Goal: Use online tool/utility: Utilize a website feature to perform a specific function

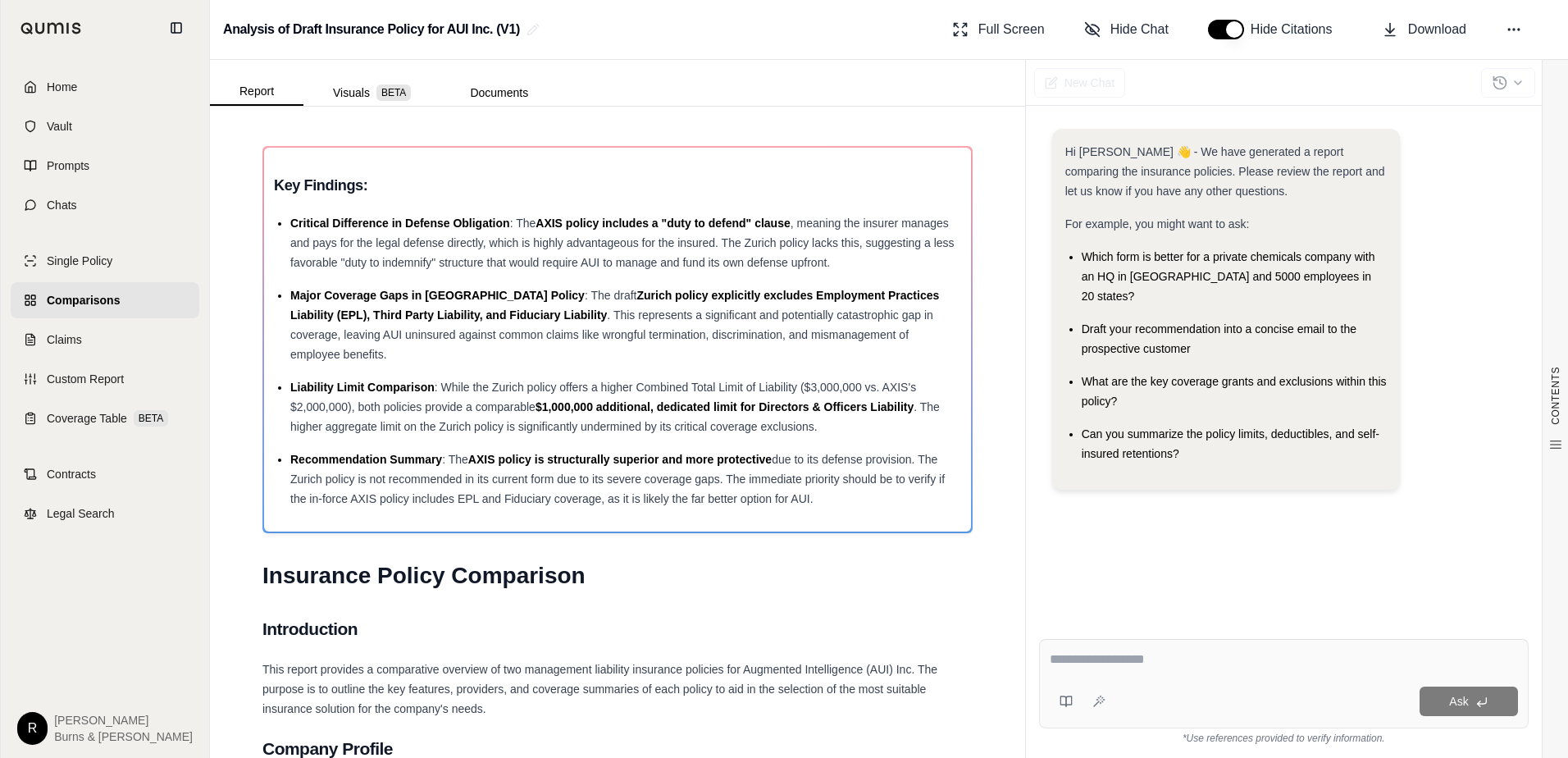
scroll to position [4512, 0]
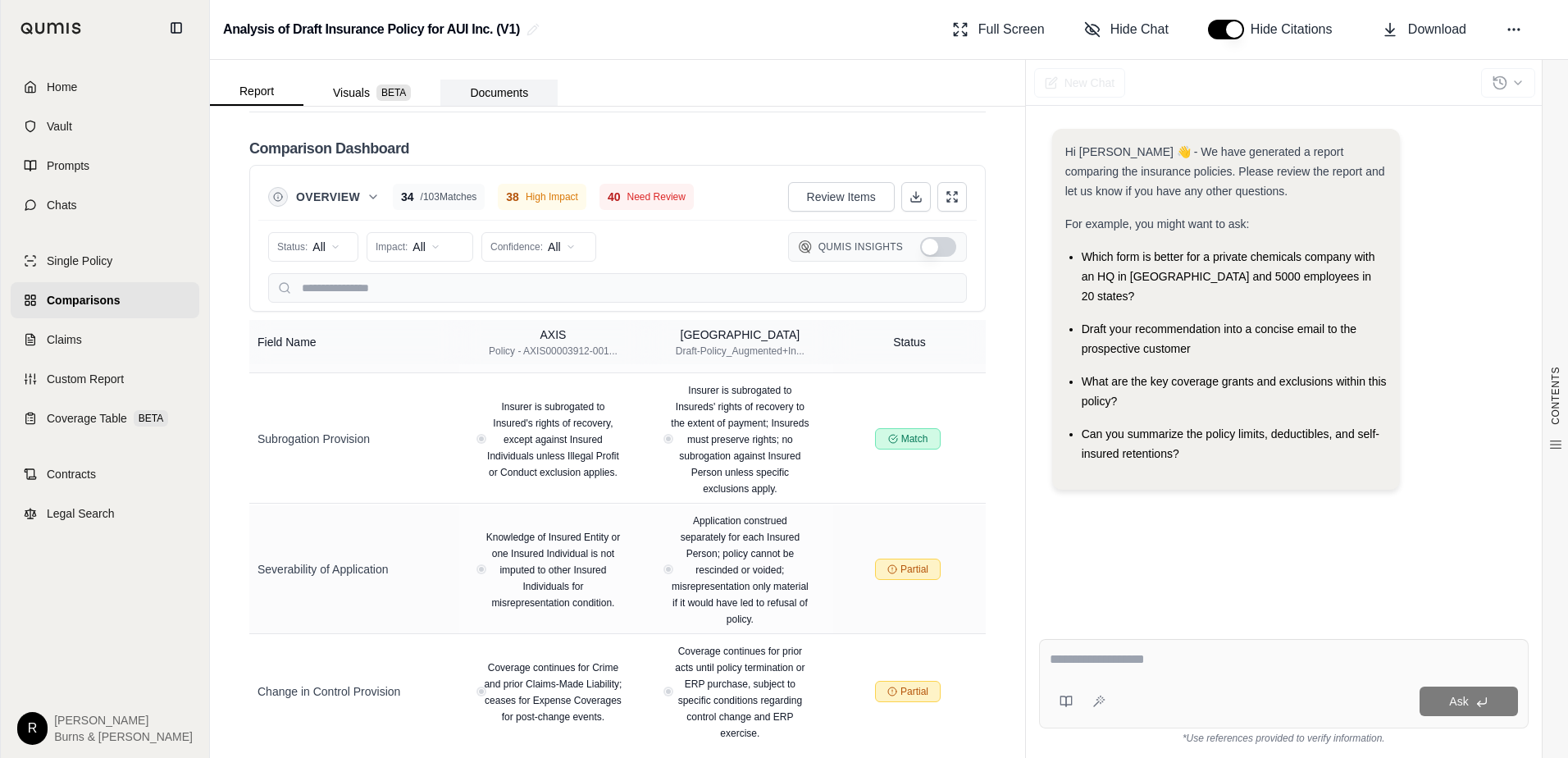
click at [507, 90] on button "Documents" at bounding box center [499, 92] width 117 height 27
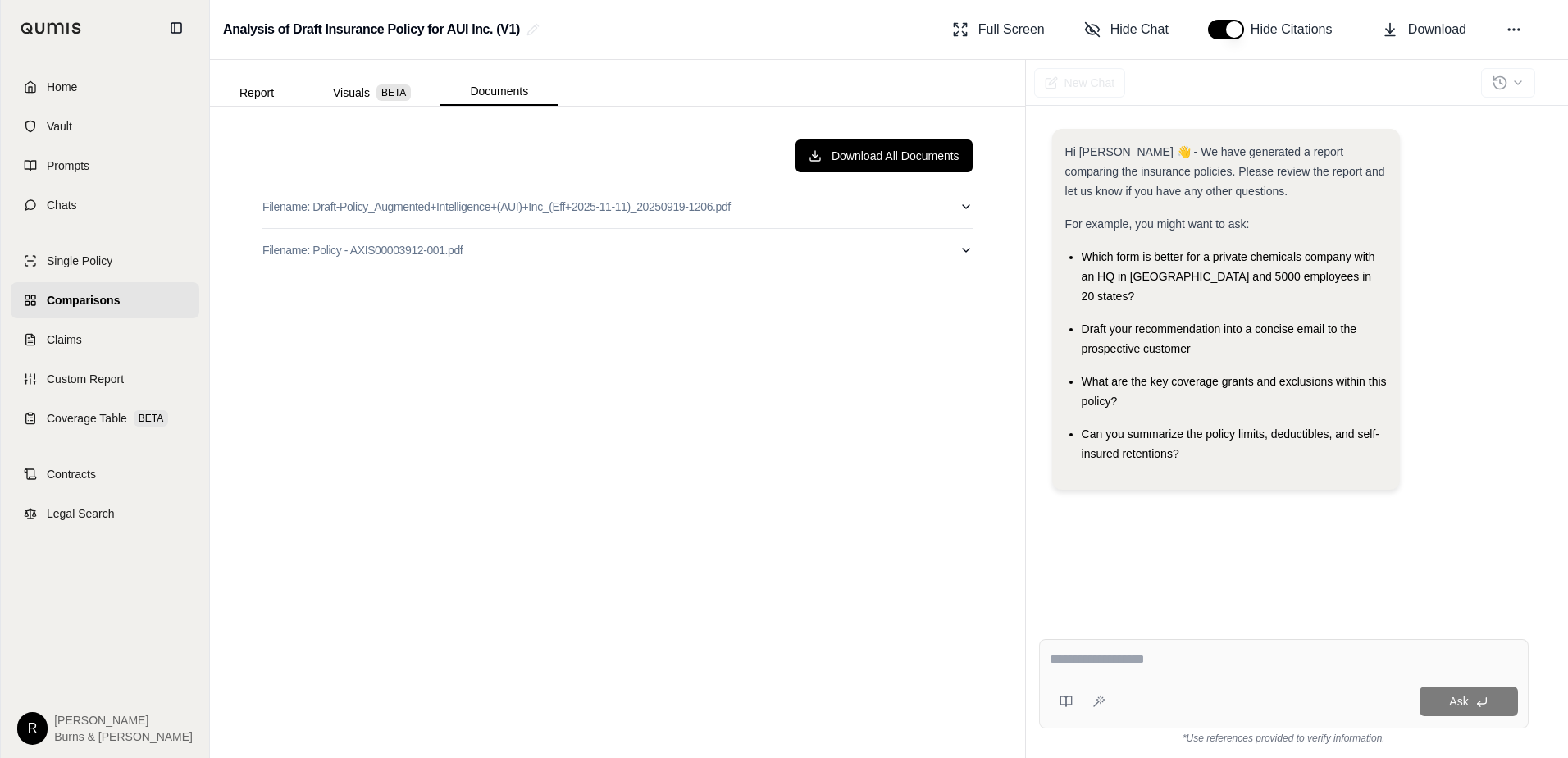
click at [967, 203] on icon "button" at bounding box center [966, 207] width 13 height 13
click at [960, 207] on icon "button" at bounding box center [966, 207] width 13 height 13
click at [1511, 33] on icon at bounding box center [1514, 29] width 16 height 16
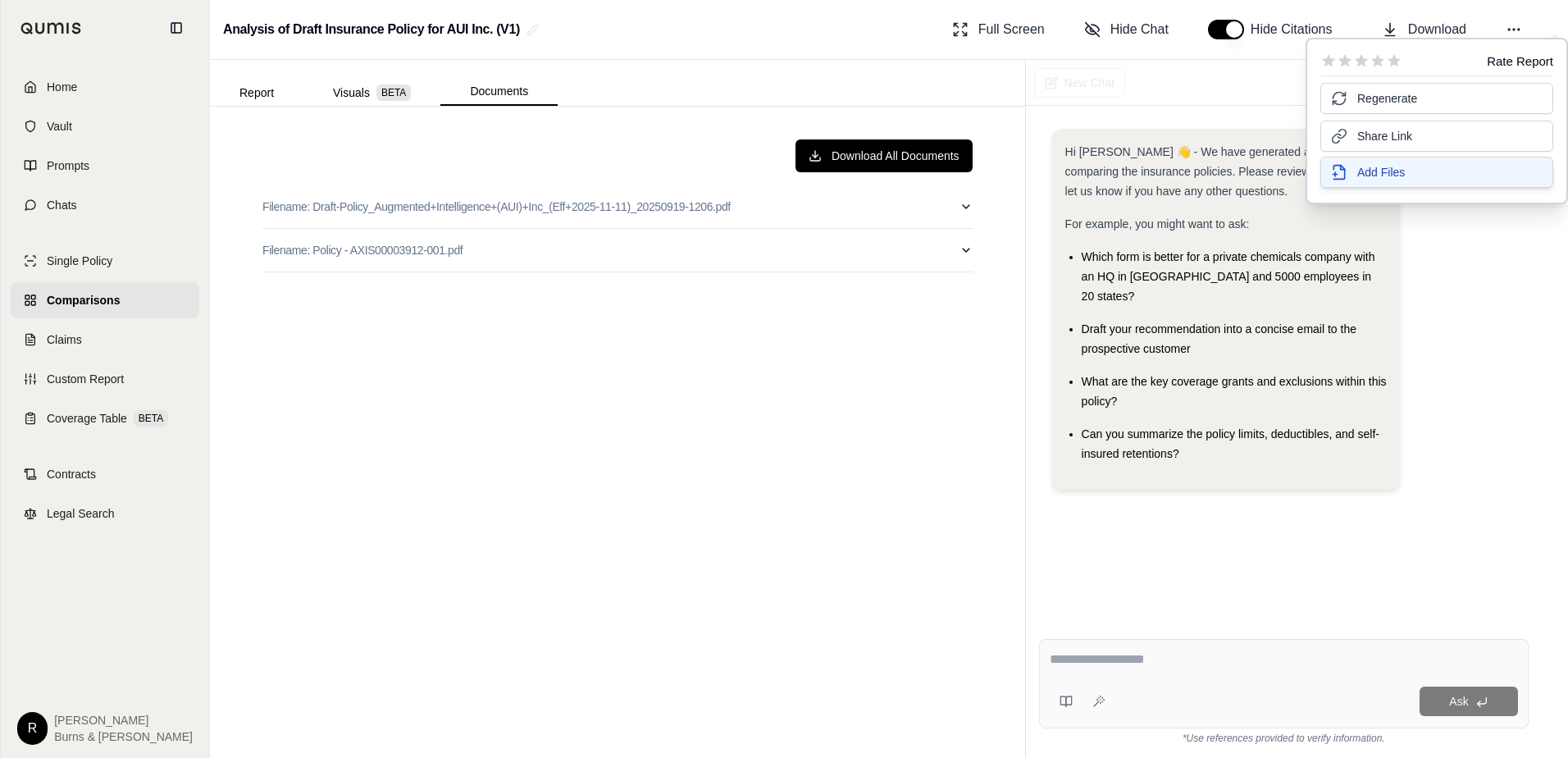
click at [1375, 183] on button "Add Files" at bounding box center [1436, 172] width 233 height 31
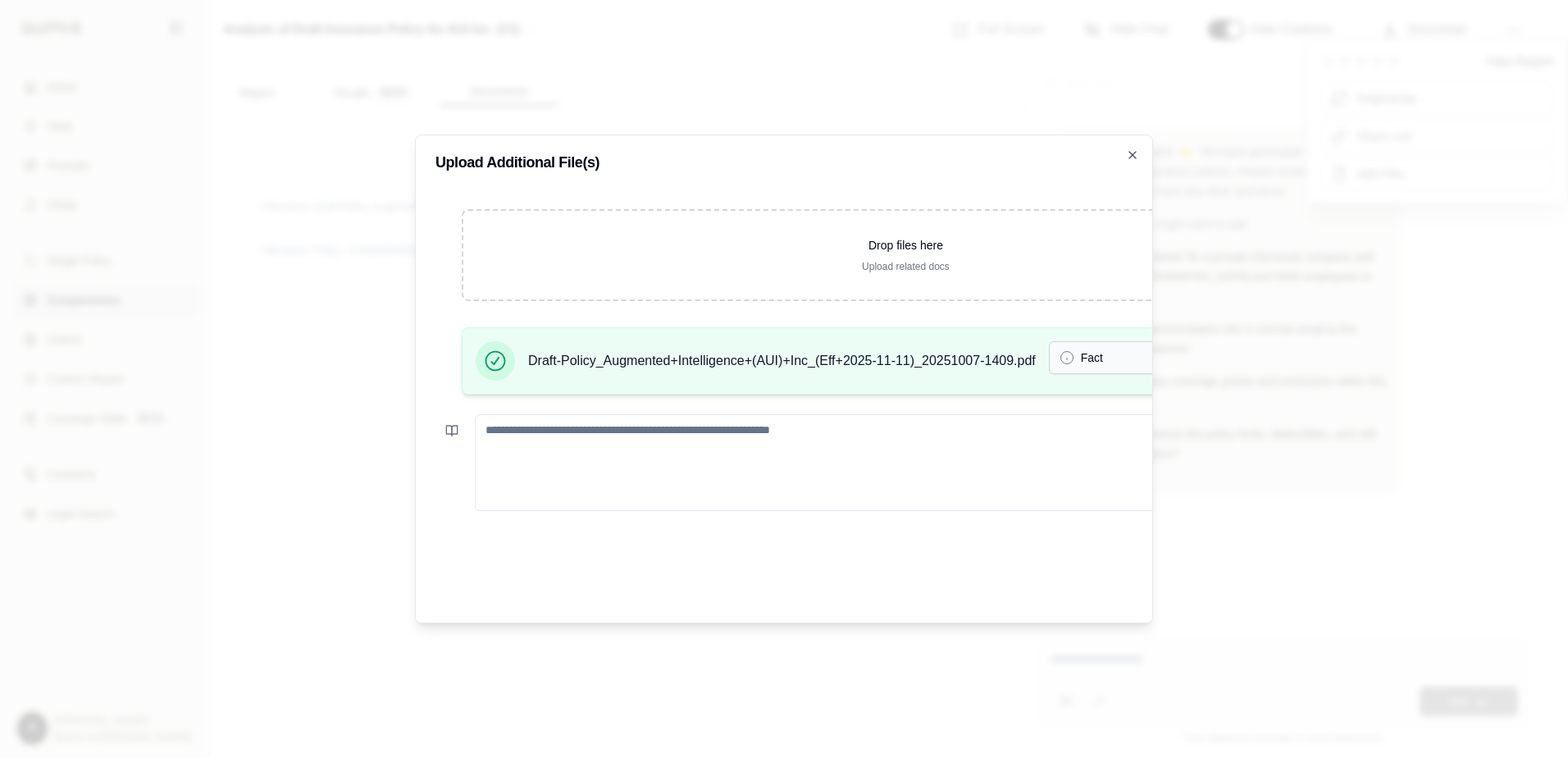
click at [1081, 351] on button "Fact" at bounding box center [1138, 358] width 180 height 33
click at [1131, 152] on icon "button" at bounding box center [1132, 155] width 6 height 6
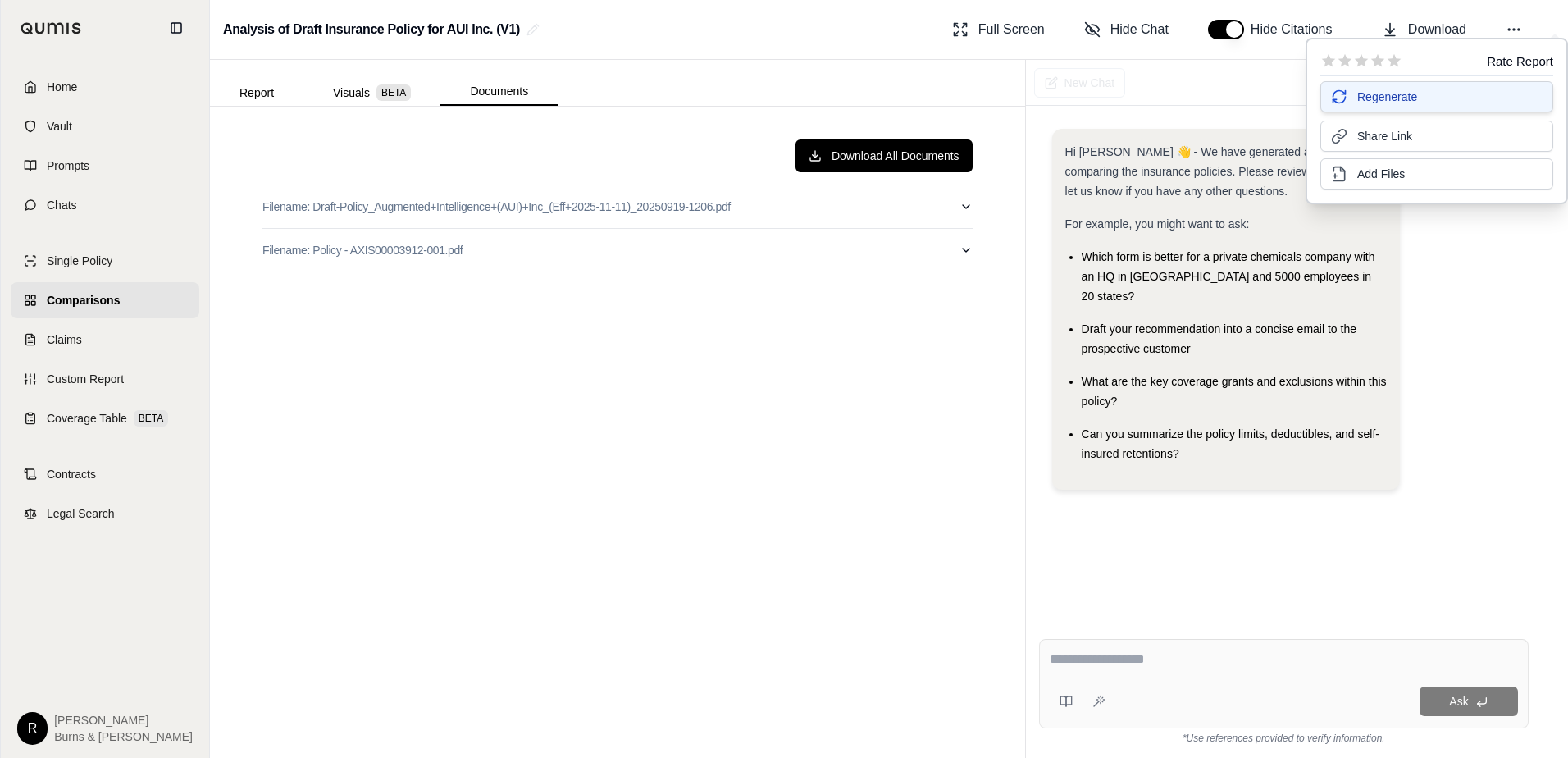
click at [1382, 101] on span "Regenerate" at bounding box center [1387, 97] width 59 height 16
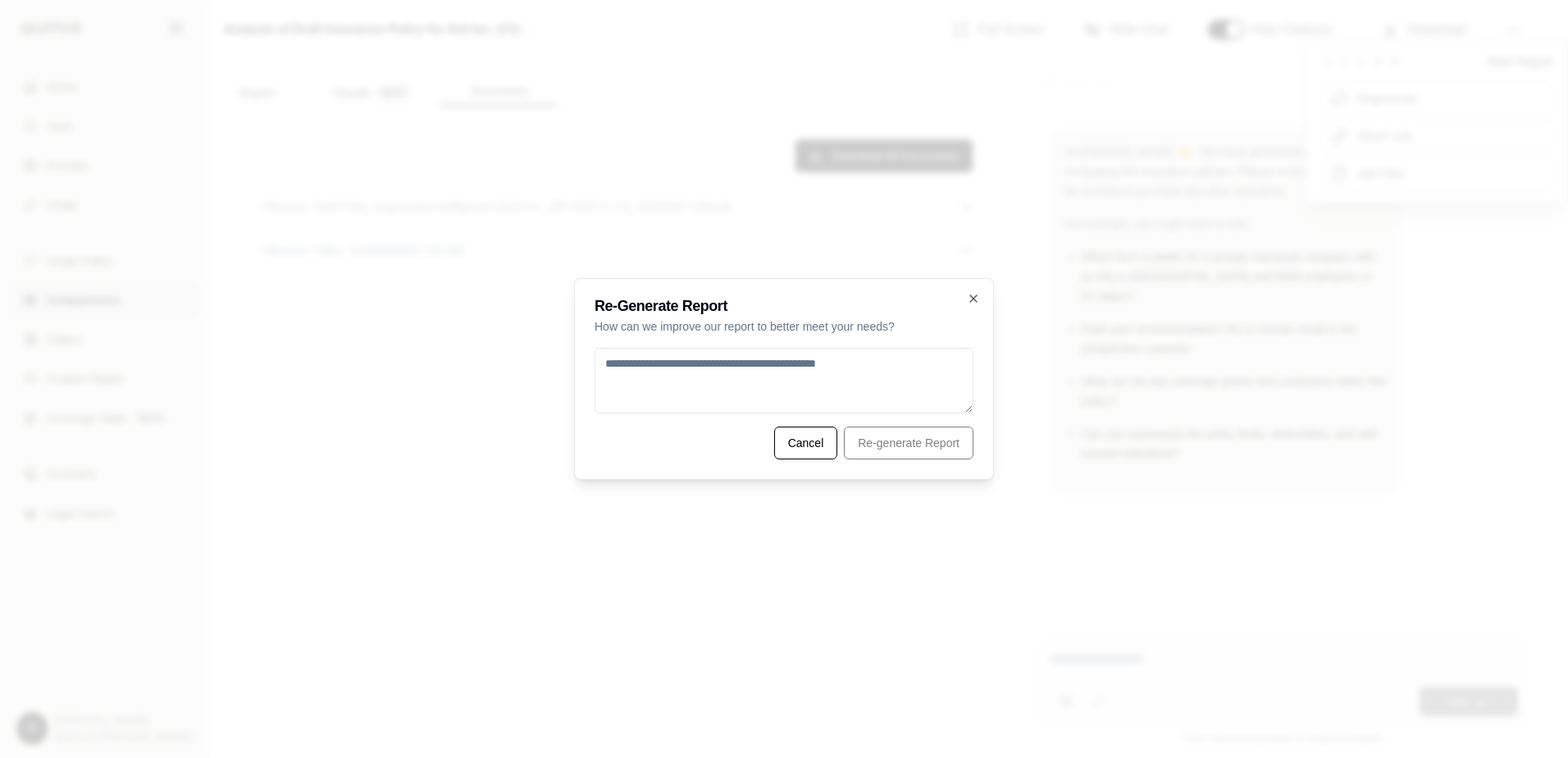
click at [871, 443] on div "Cancel Re-generate Report" at bounding box center [784, 443] width 379 height 33
click at [798, 388] on textarea at bounding box center [784, 380] width 379 height 66
click at [797, 443] on button "Cancel" at bounding box center [806, 443] width 64 height 33
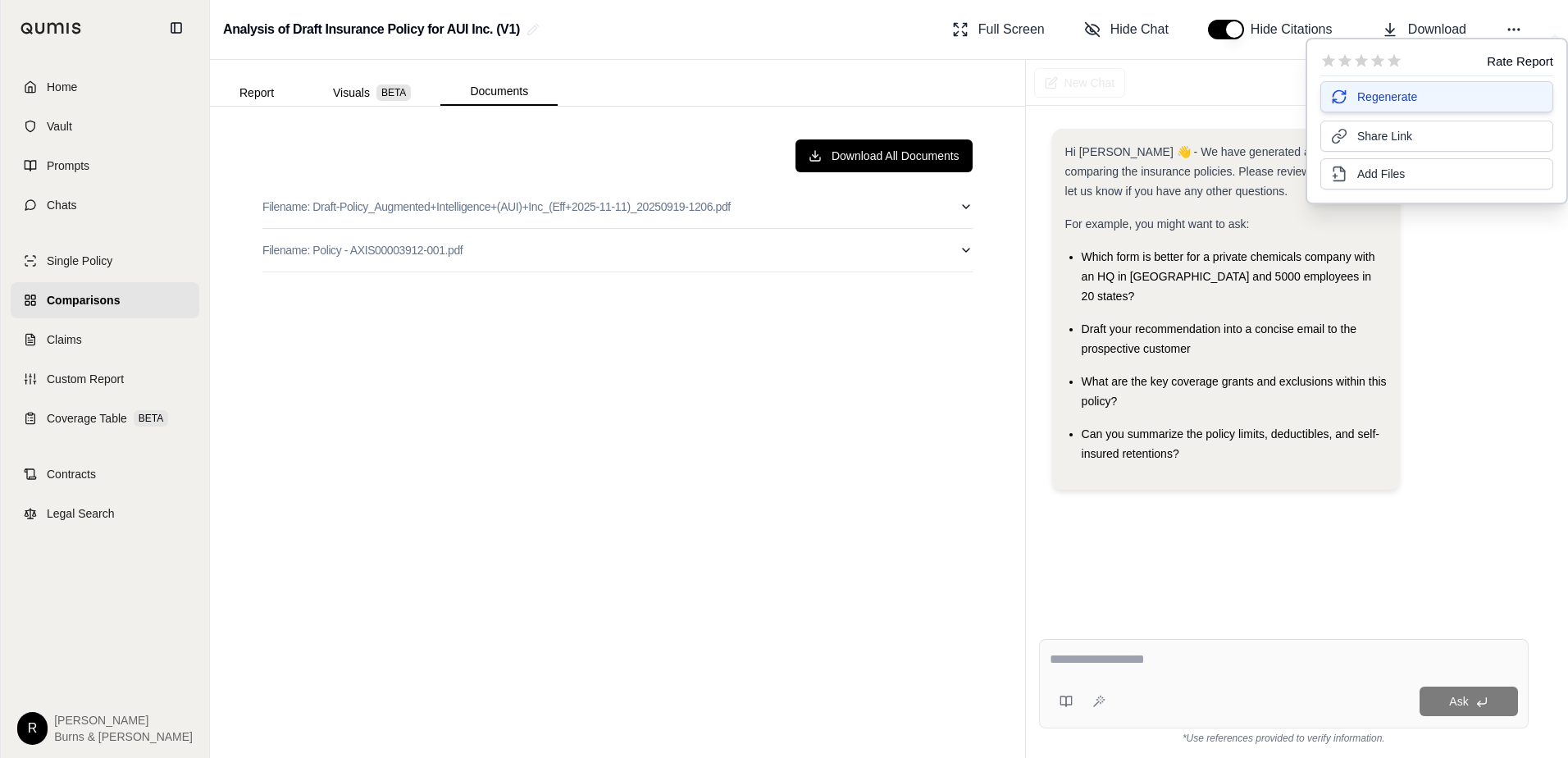
click at [1381, 102] on span "Regenerate" at bounding box center [1387, 97] width 59 height 16
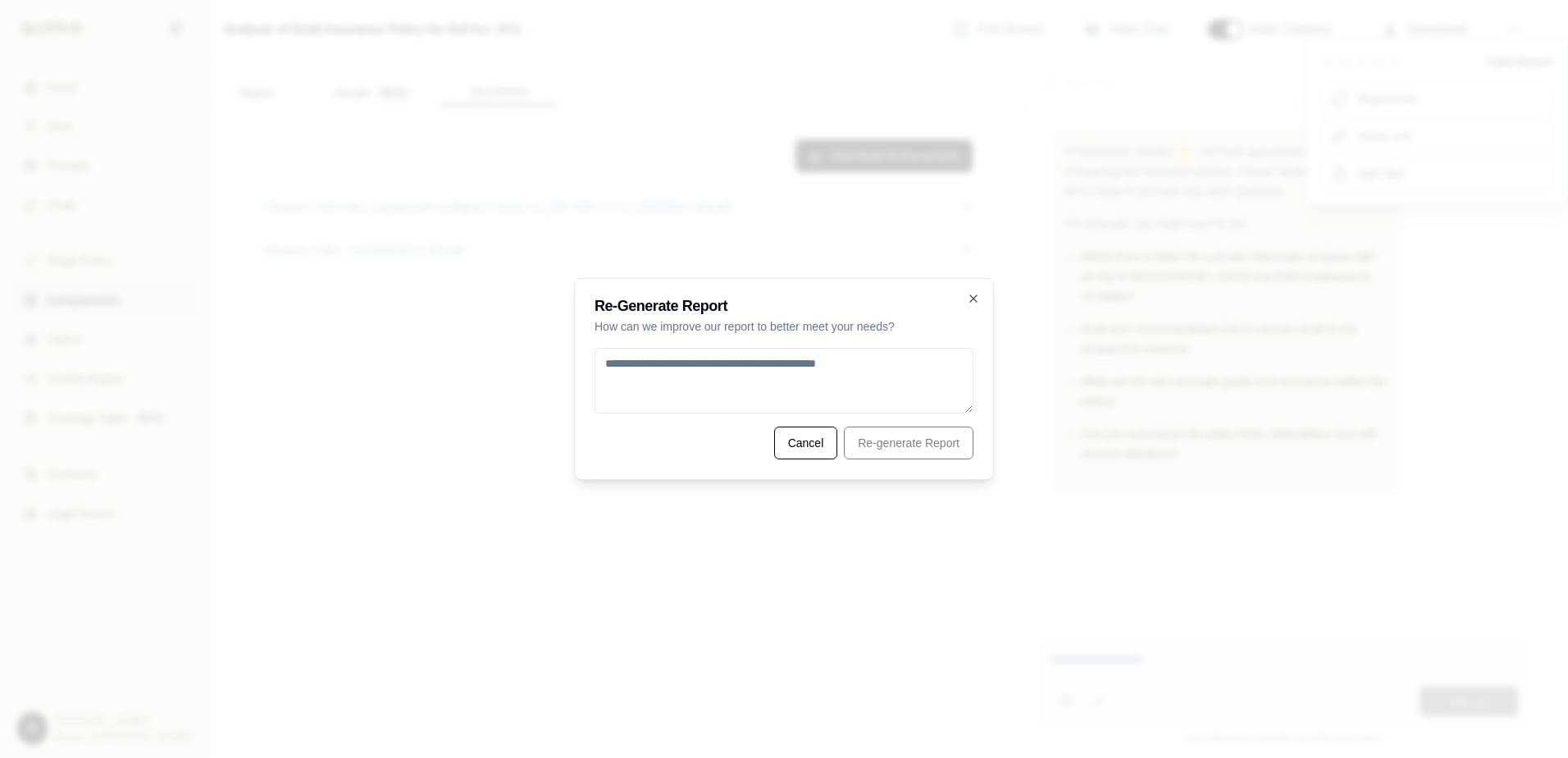
click at [797, 376] on textarea at bounding box center [784, 380] width 379 height 66
click at [719, 359] on textarea "**********" at bounding box center [784, 380] width 379 height 66
type textarea "**********"
click at [911, 446] on button "Re-generate Report" at bounding box center [909, 443] width 130 height 33
